Goal: Find specific page/section: Find specific page/section

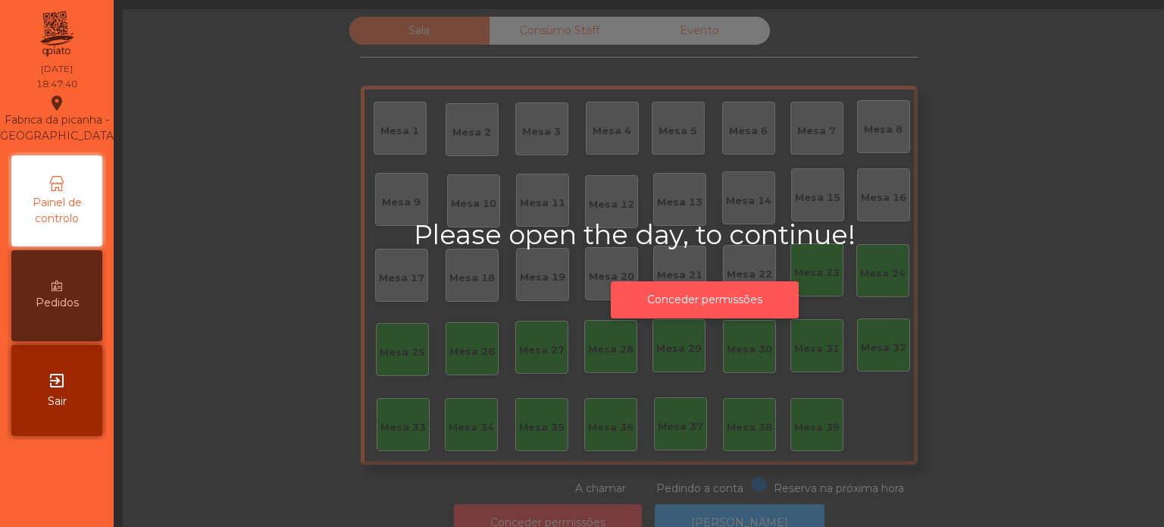
click at [696, 284] on button "Conceder permissões" at bounding box center [705, 299] width 188 height 37
